Goal: Navigation & Orientation: Find specific page/section

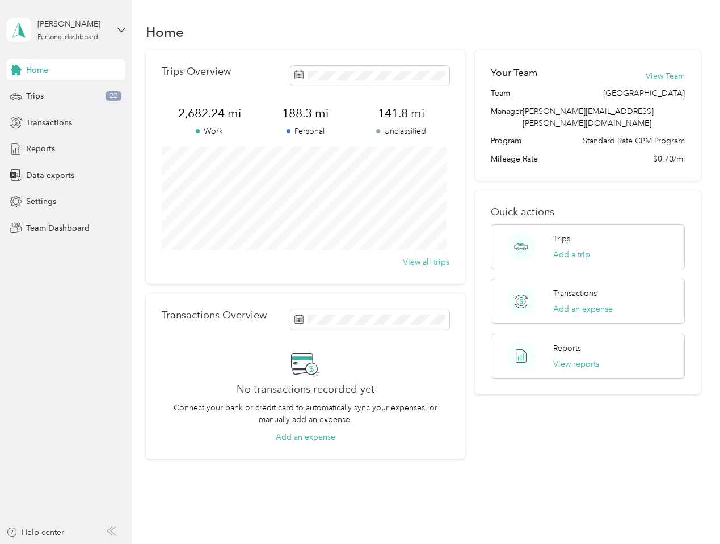
click at [360, 272] on div "Trips Overview 2,682.24 mi Work 188.3 mi Personal 141.8 mi Unclassified View al…" at bounding box center [305, 167] width 319 height 234
click at [66, 30] on div "[PERSON_NAME]" at bounding box center [72, 24] width 71 height 12
